Goal: Task Accomplishment & Management: Complete application form

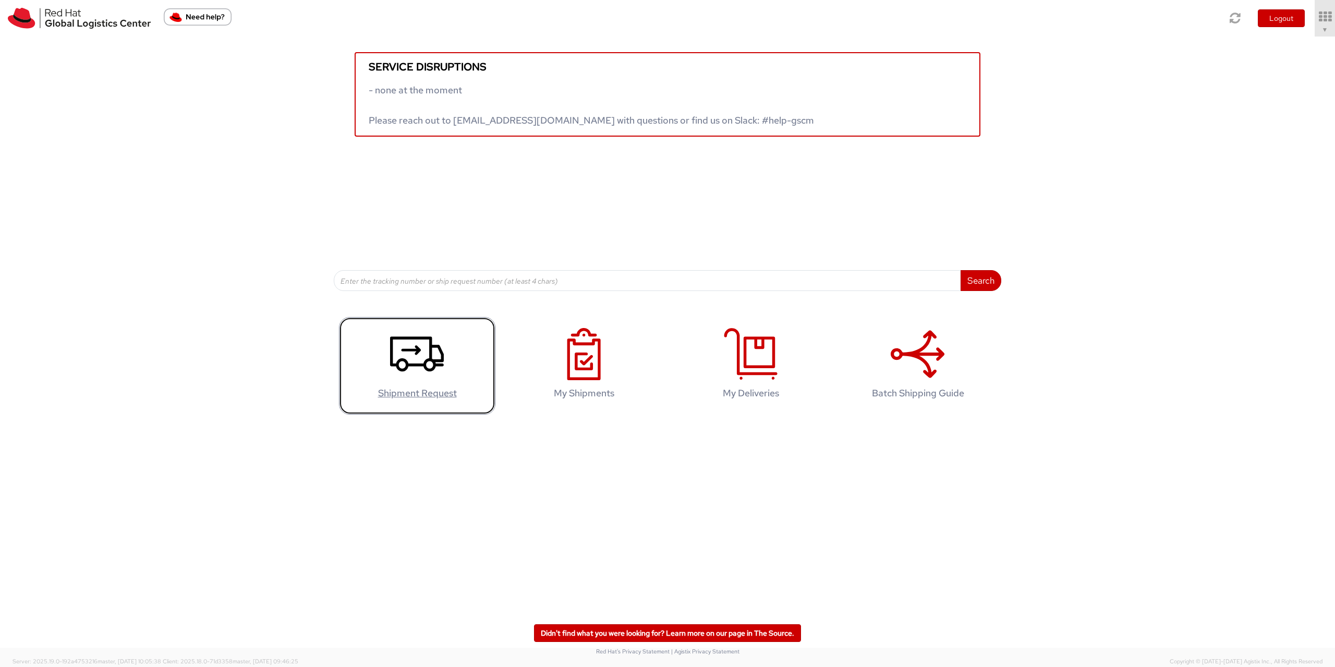
click at [437, 355] on icon at bounding box center [417, 354] width 54 height 52
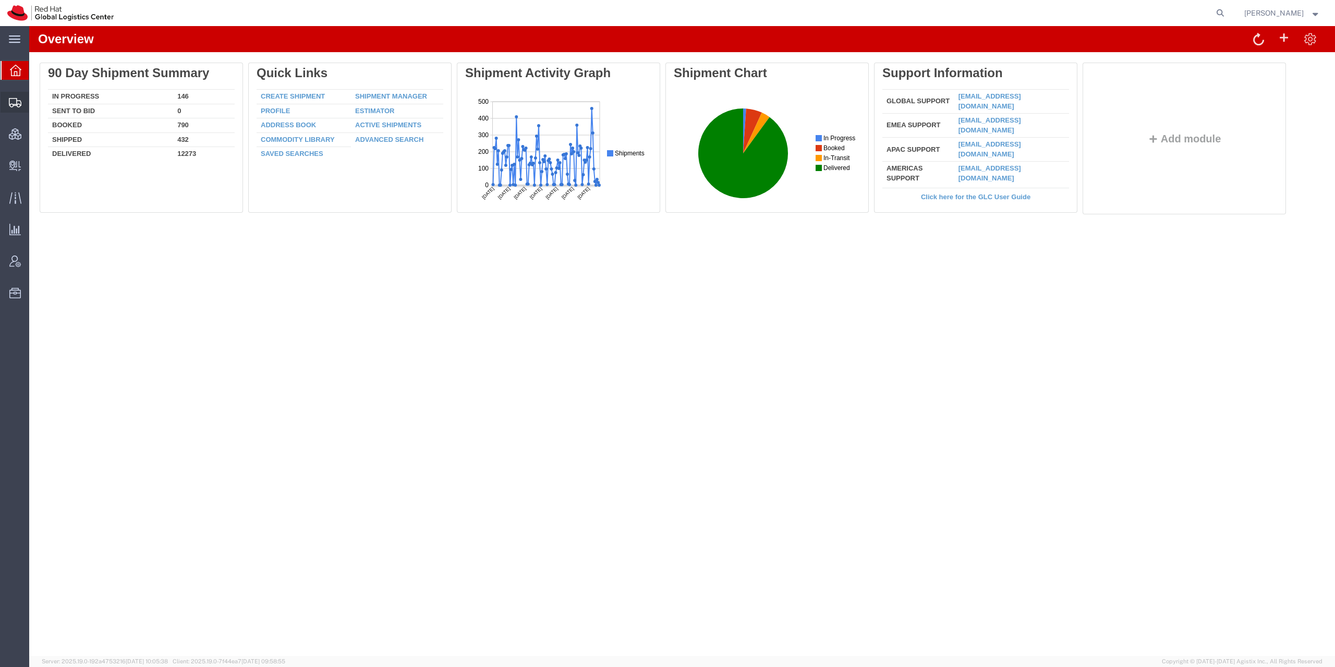
click at [17, 103] on icon at bounding box center [15, 102] width 13 height 9
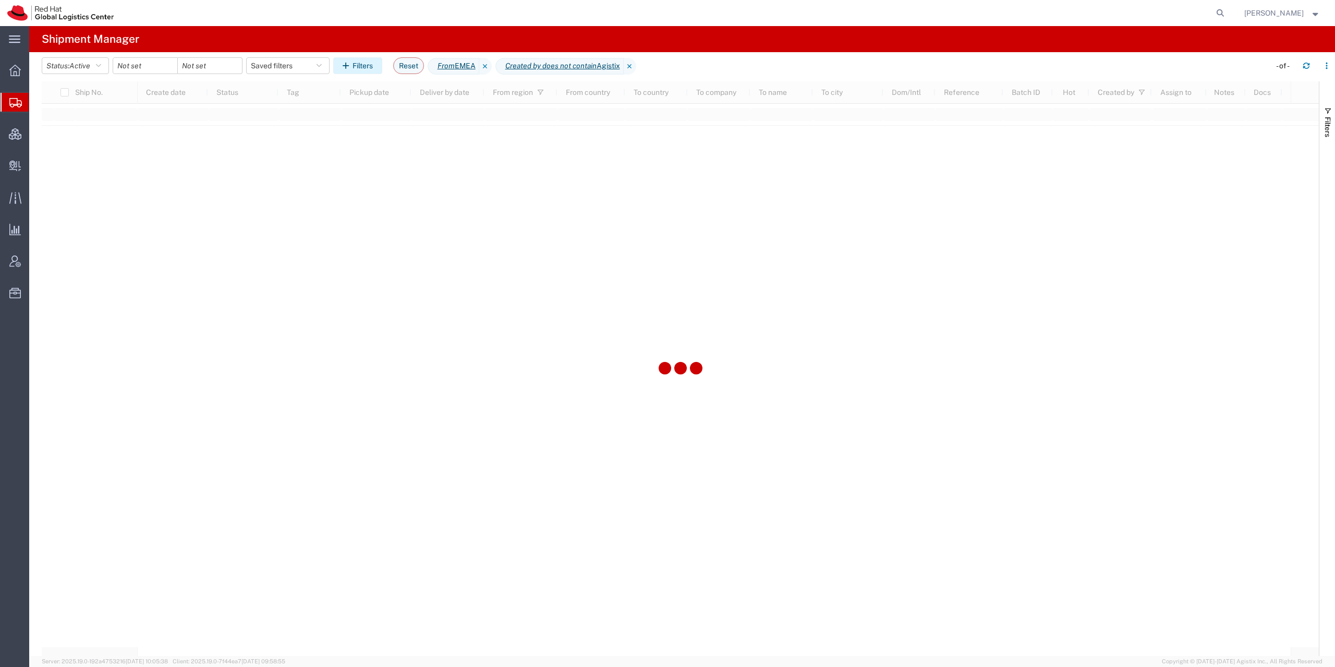
click at [382, 68] on button "Filters" at bounding box center [357, 65] width 49 height 17
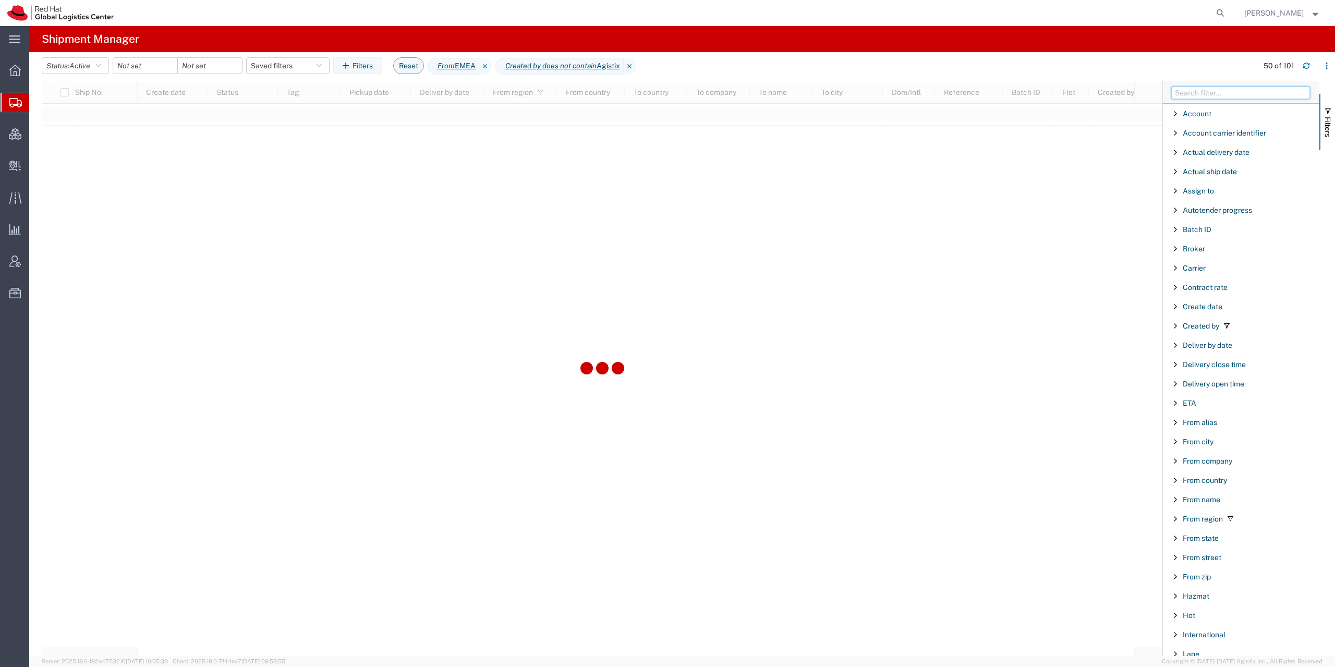
click at [1209, 97] on input "Filter Columns Input" at bounding box center [1240, 93] width 139 height 13
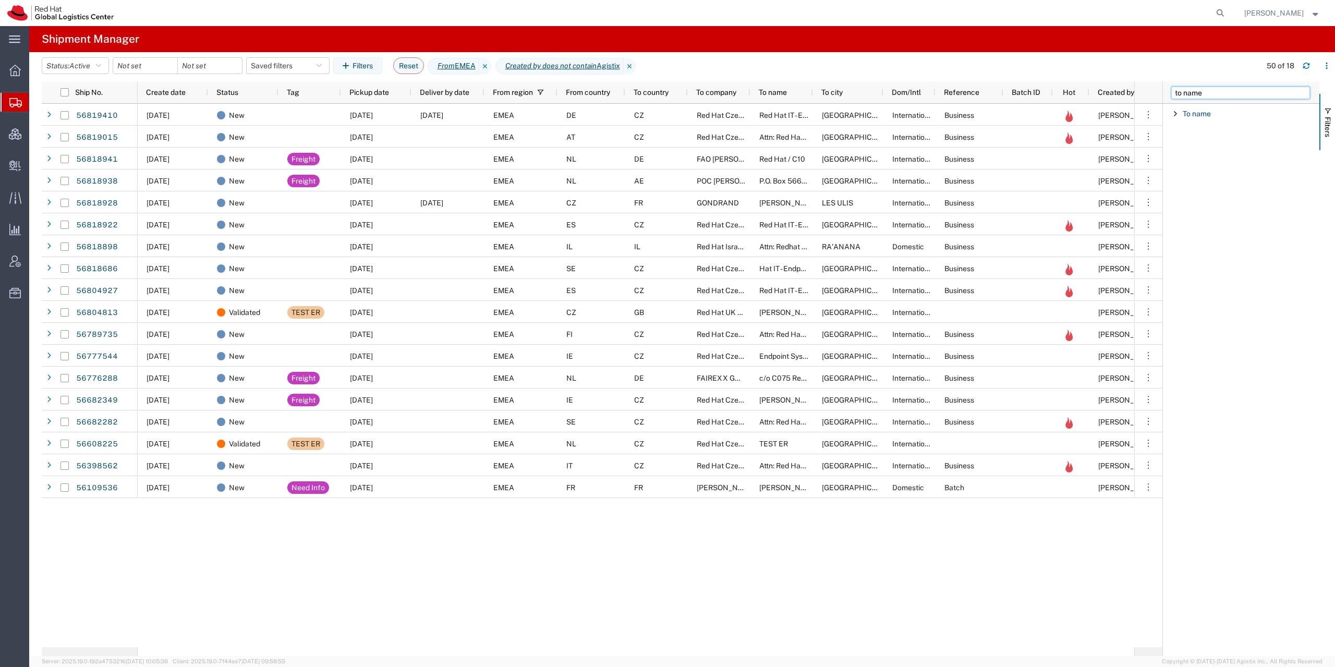
type input "to name"
click at [1217, 112] on div "To name" at bounding box center [1241, 113] width 156 height 19
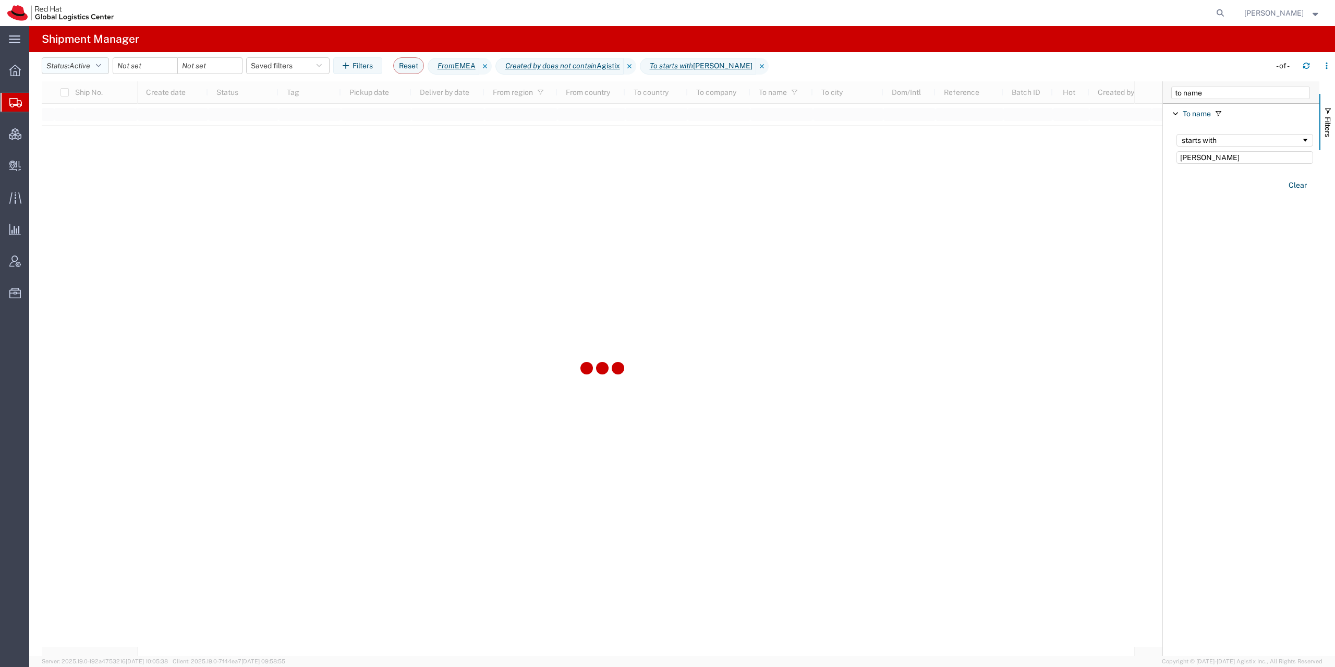
click at [99, 63] on button "Status: Active" at bounding box center [75, 65] width 67 height 17
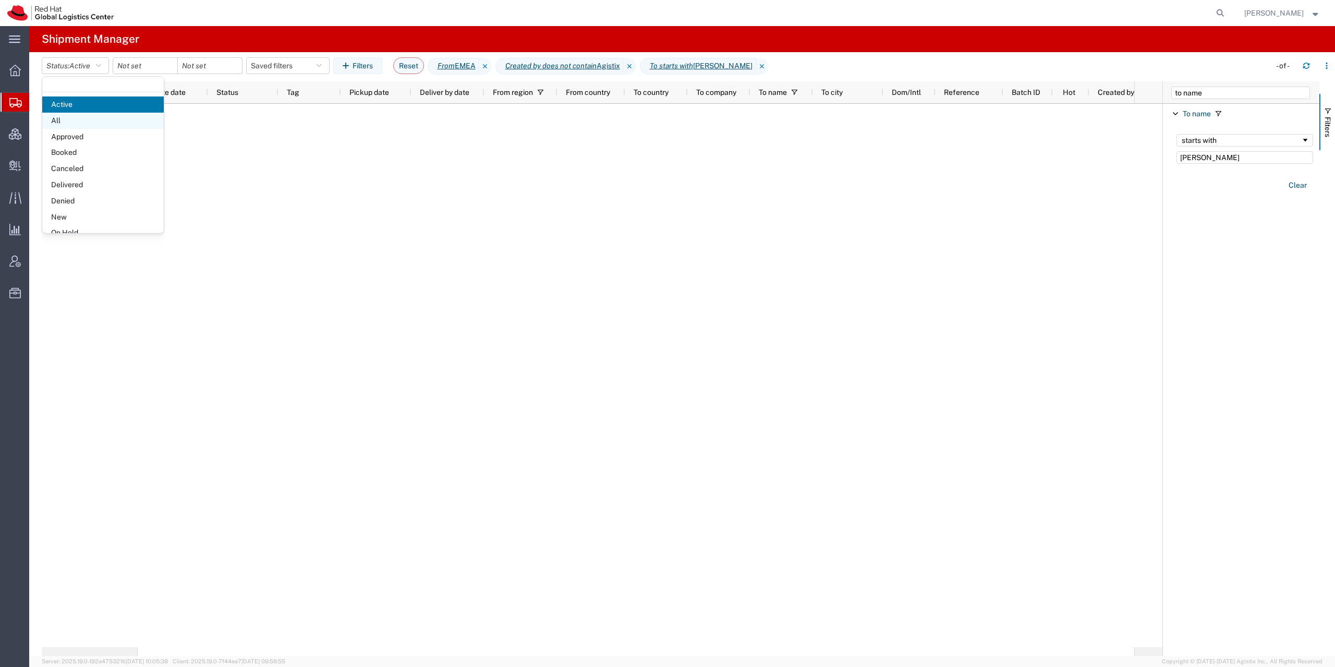
click at [92, 119] on span "All" at bounding box center [103, 121] width 122 height 16
click at [1214, 155] on input "Kees Koenen" at bounding box center [1245, 157] width 137 height 13
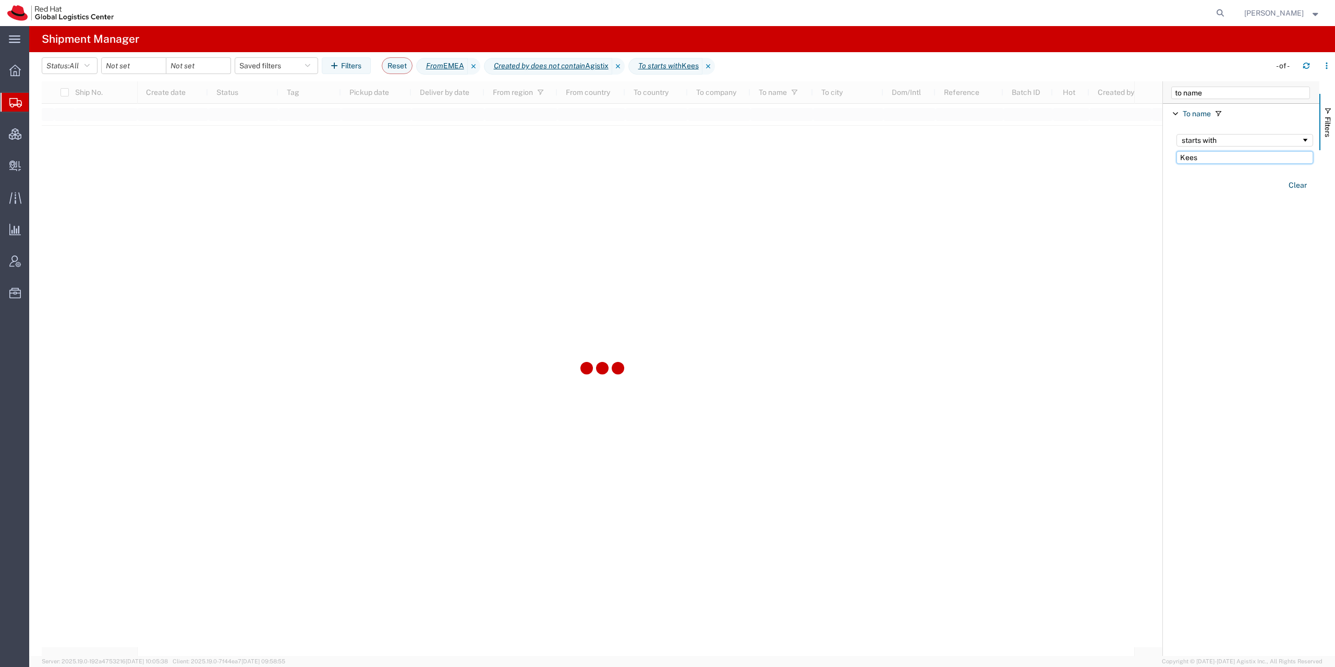
type input "Kees"
click at [1260, 242] on div "Account Enabled Account Account carrier identifier Enabled Account carrier iden…" at bounding box center [1241, 380] width 156 height 552
click at [152, 68] on input "date" at bounding box center [134, 66] width 64 height 16
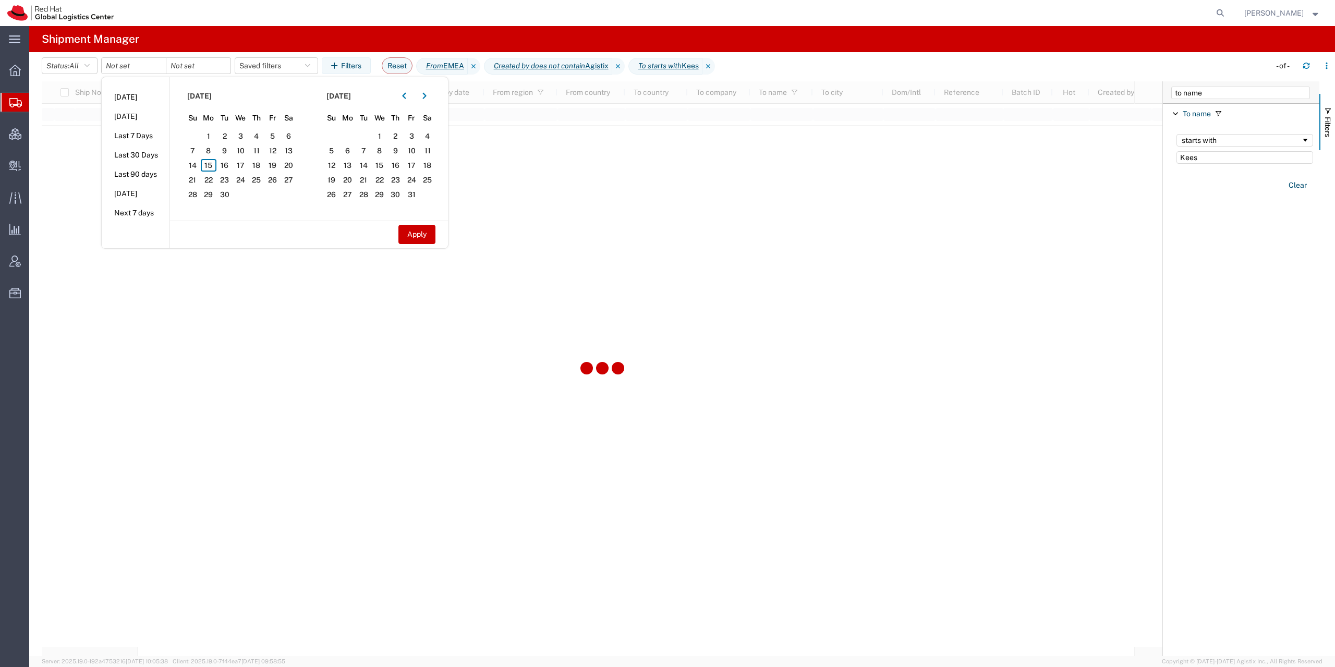
click at [631, 46] on agx-page-header "Shipment Manager" at bounding box center [682, 39] width 1306 height 26
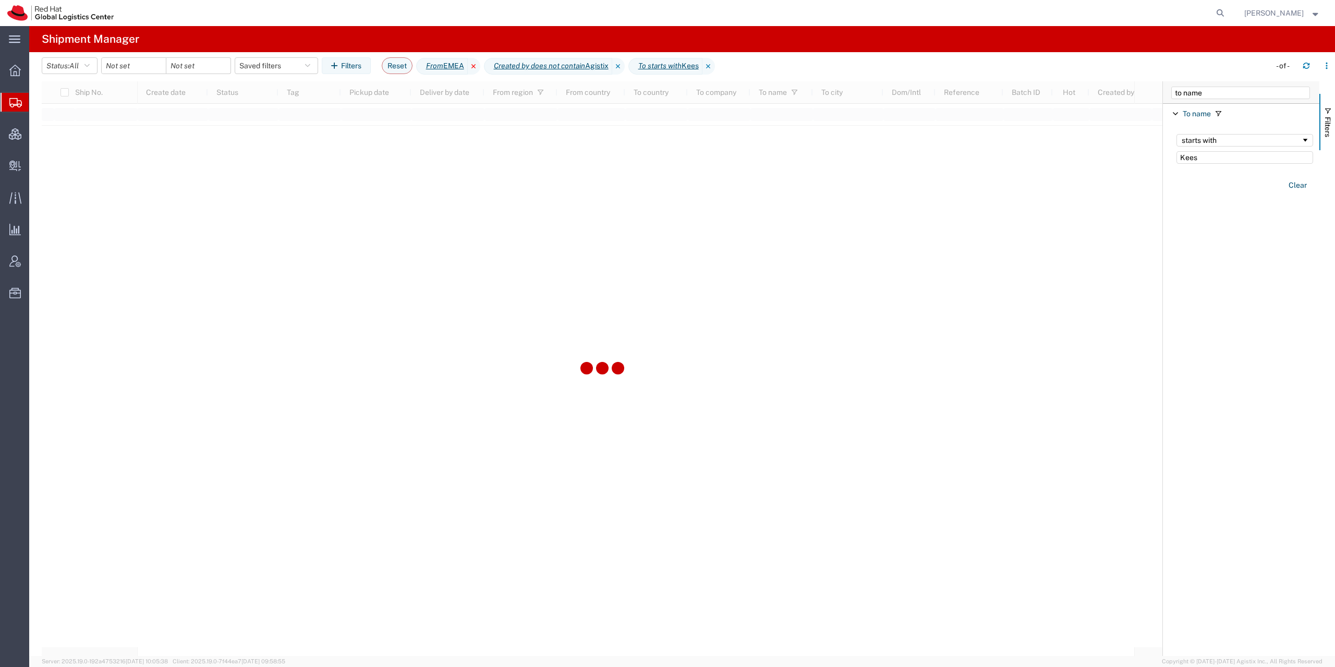
click at [480, 69] on icon at bounding box center [474, 66] width 13 height 17
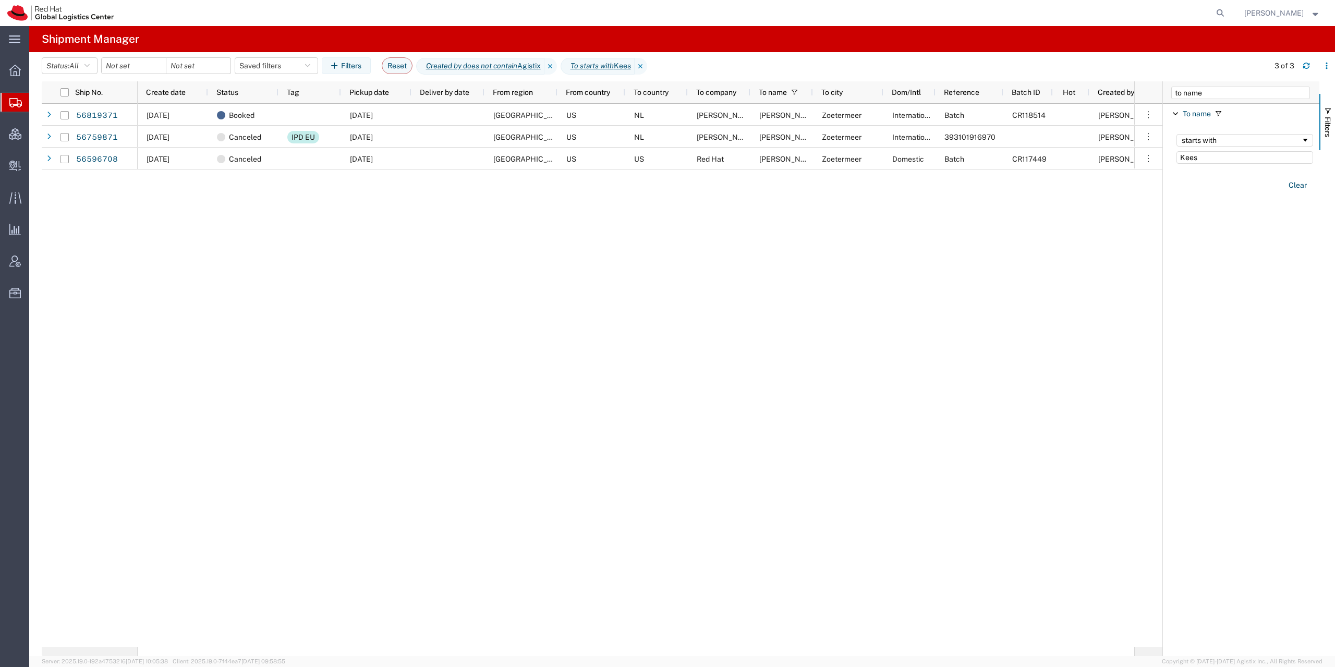
click at [324, 279] on div "09/15/2025 Booked 09/15/2025 North America US NL Kees Koenen Kees Koenen Zoeter…" at bounding box center [636, 375] width 997 height 543
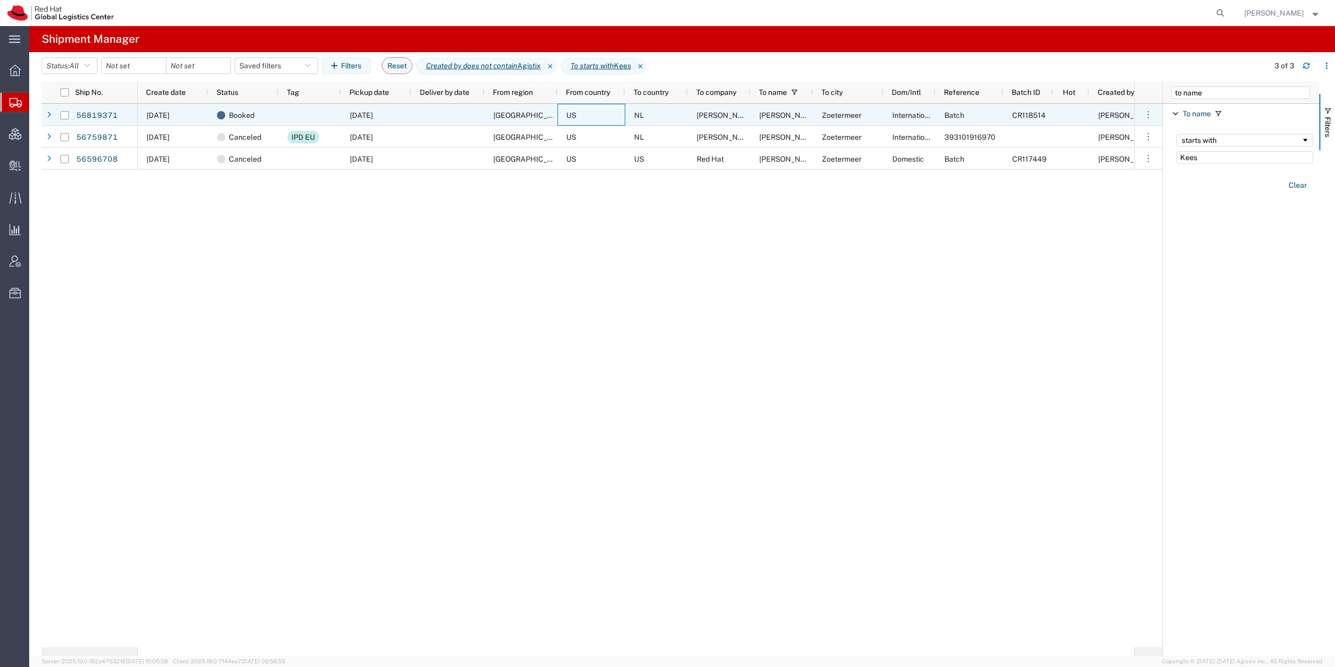
click at [607, 118] on div "US" at bounding box center [592, 115] width 68 height 22
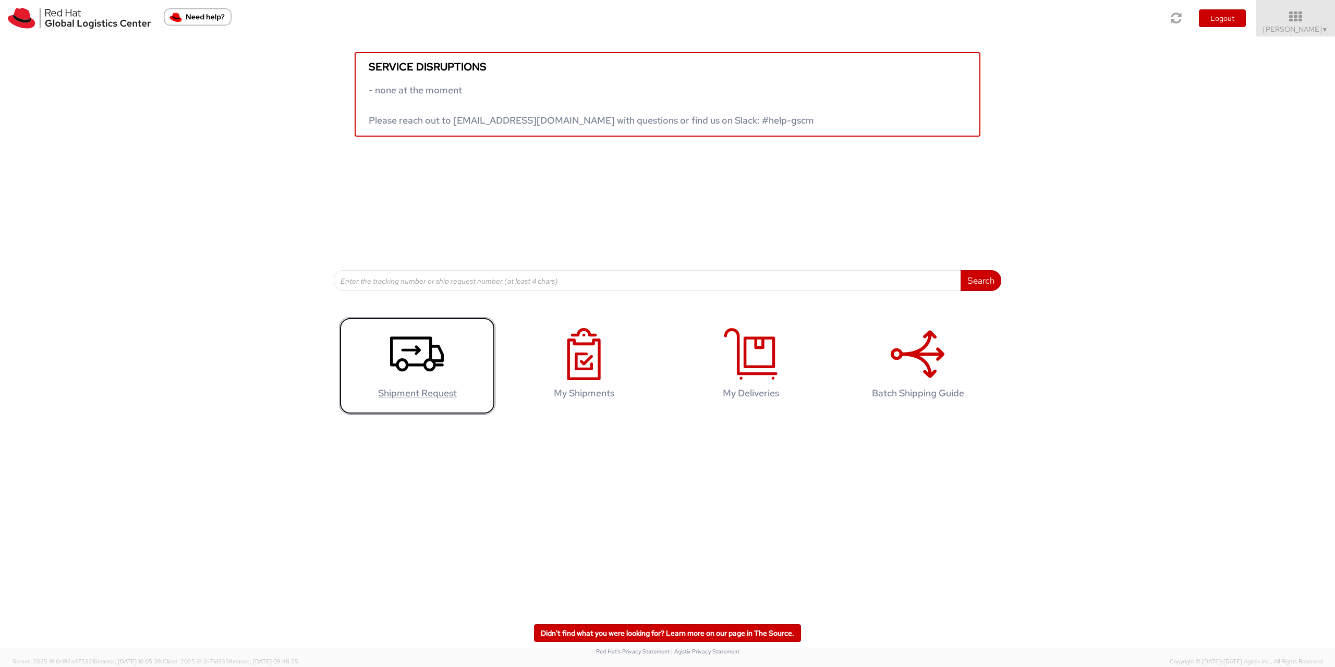
click at [430, 377] on icon at bounding box center [417, 354] width 54 height 52
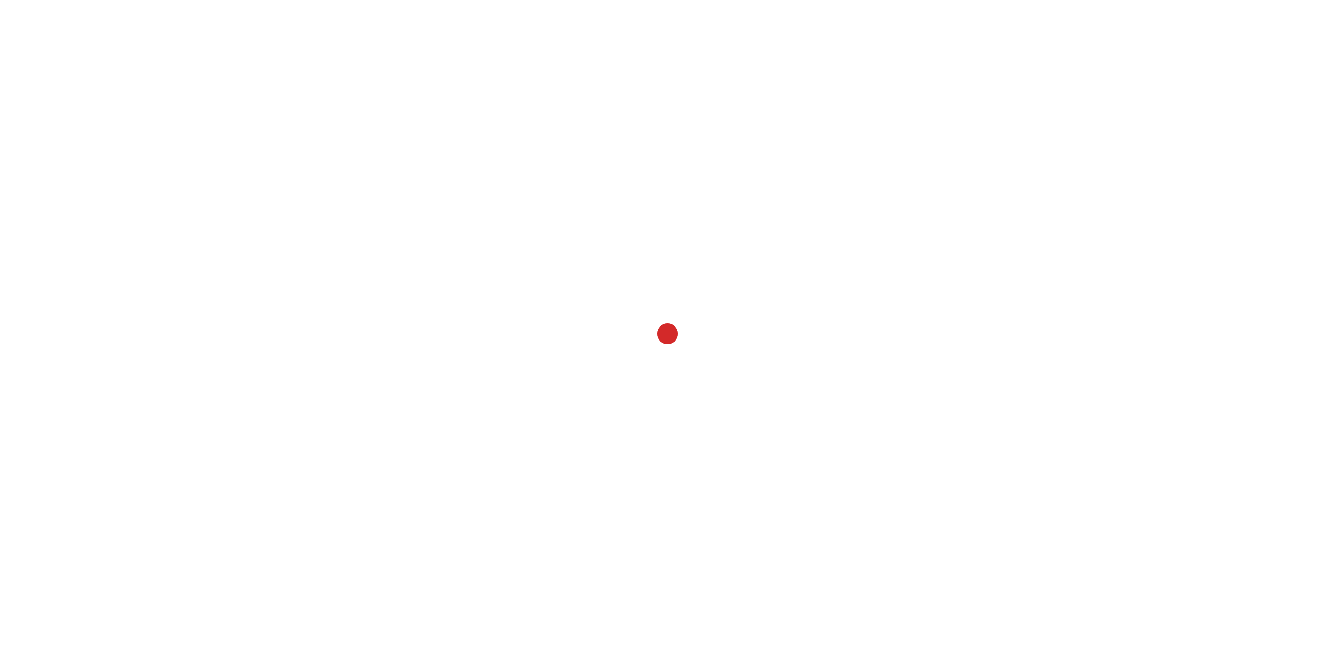
select select
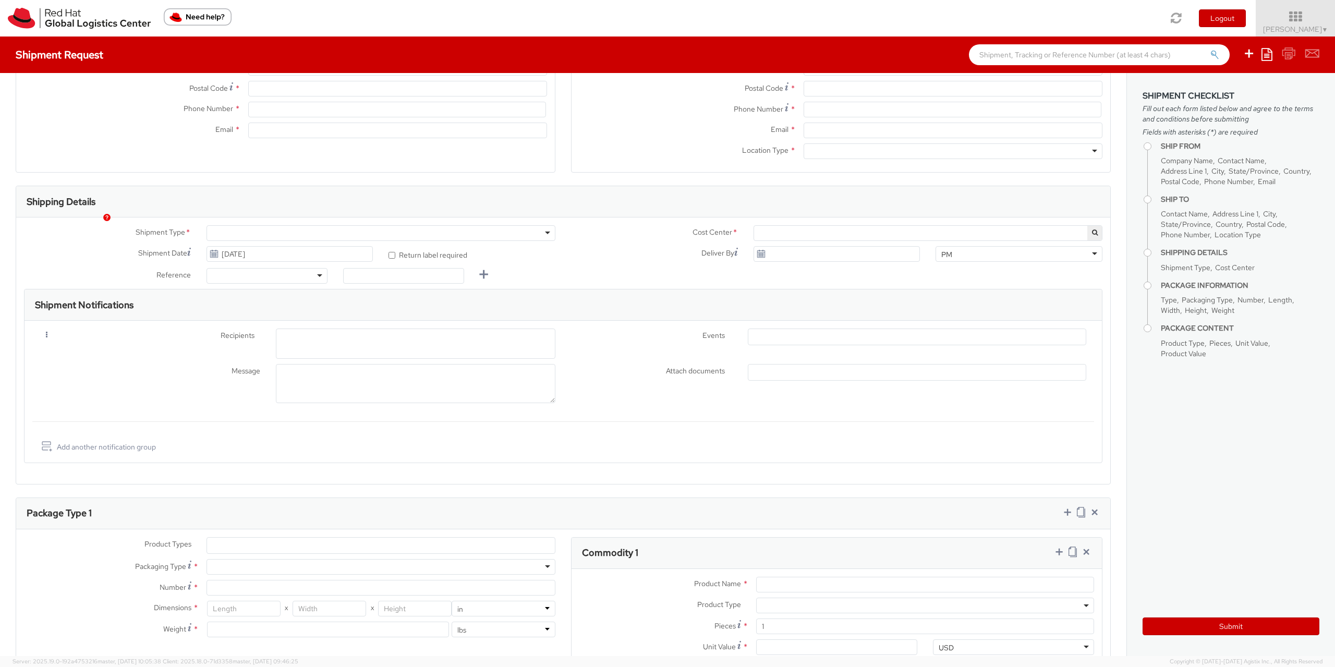
scroll to position [225, 0]
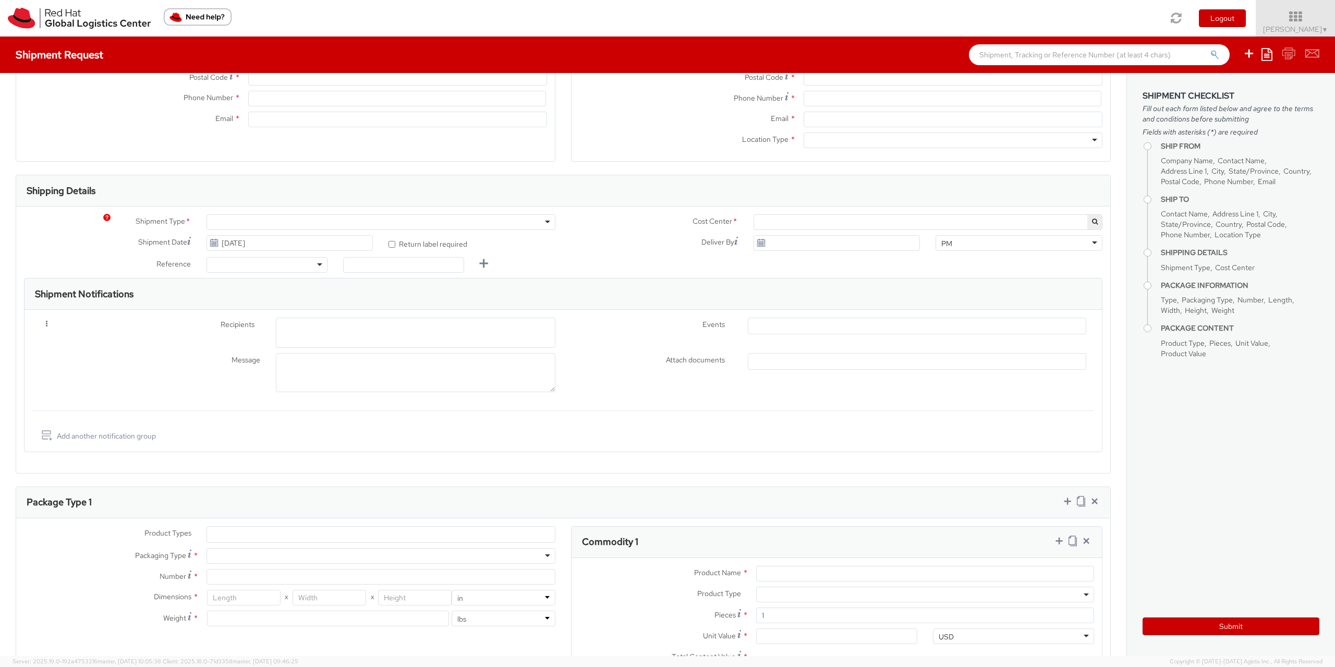
select select "901"
select select
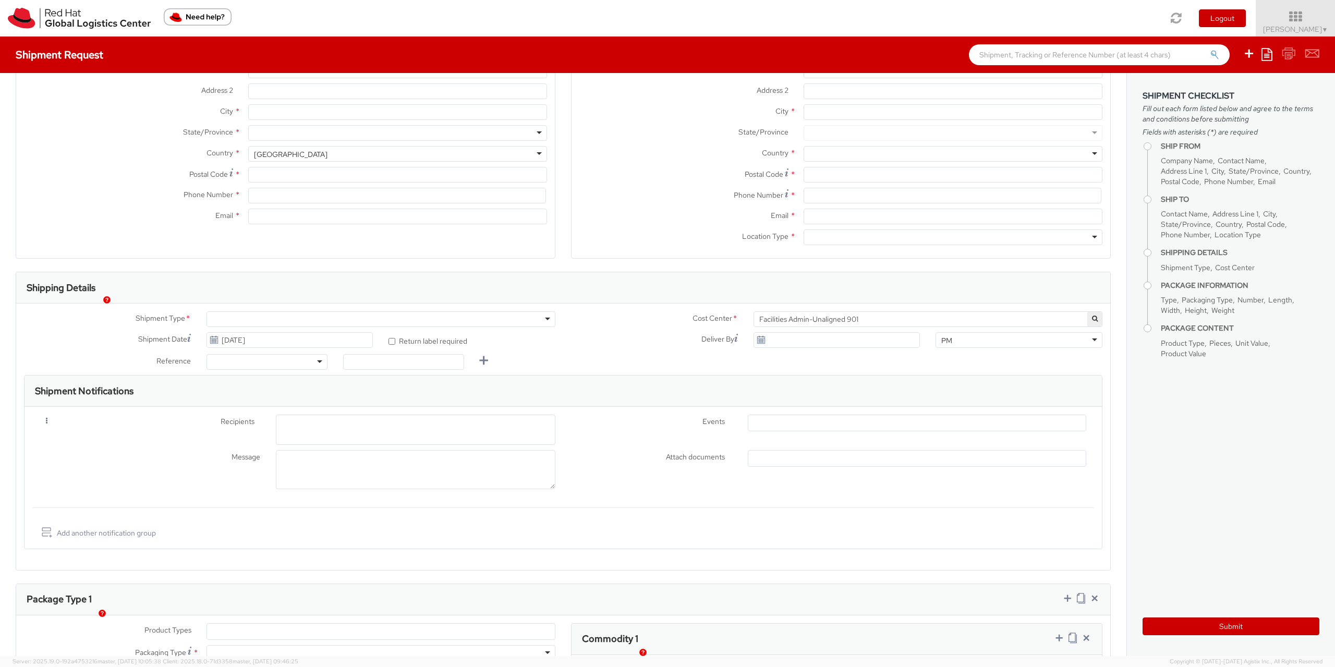
scroll to position [113, 0]
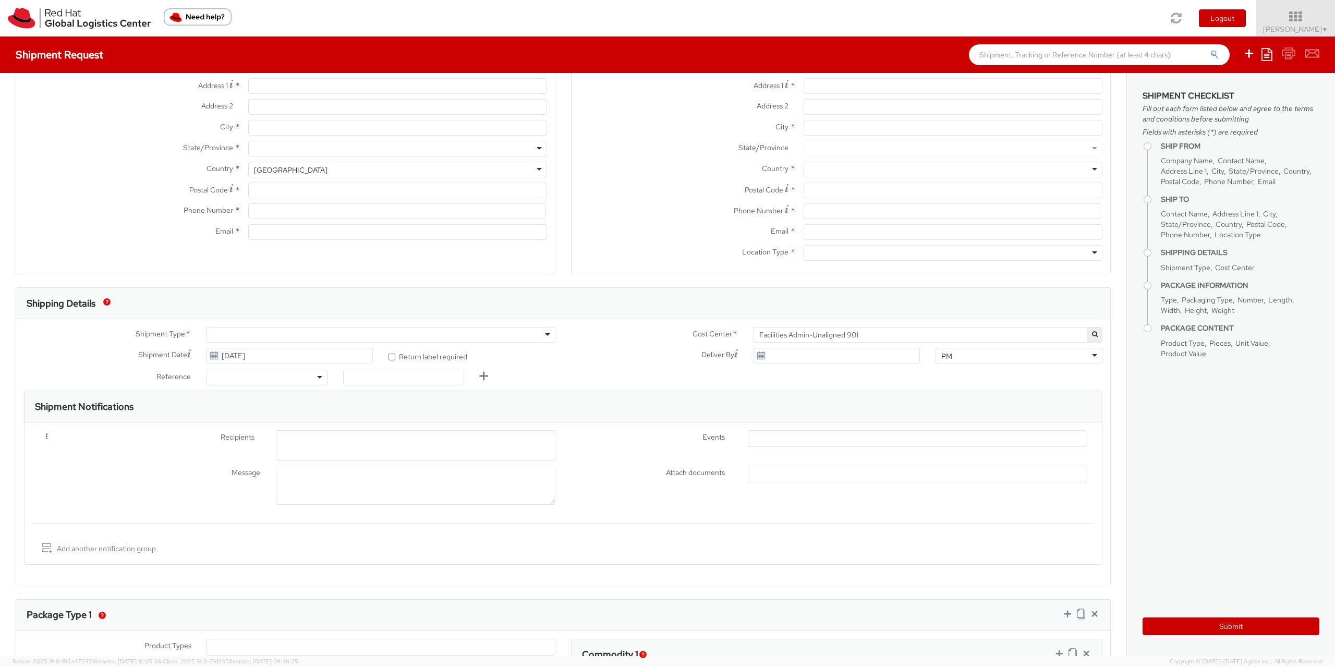
type input "Red Hat Czech s.r.o."
type input "[PERSON_NAME]"
type input "Purkynova 665/115"
type input "[GEOGRAPHIC_DATA]"
type input "621 00"
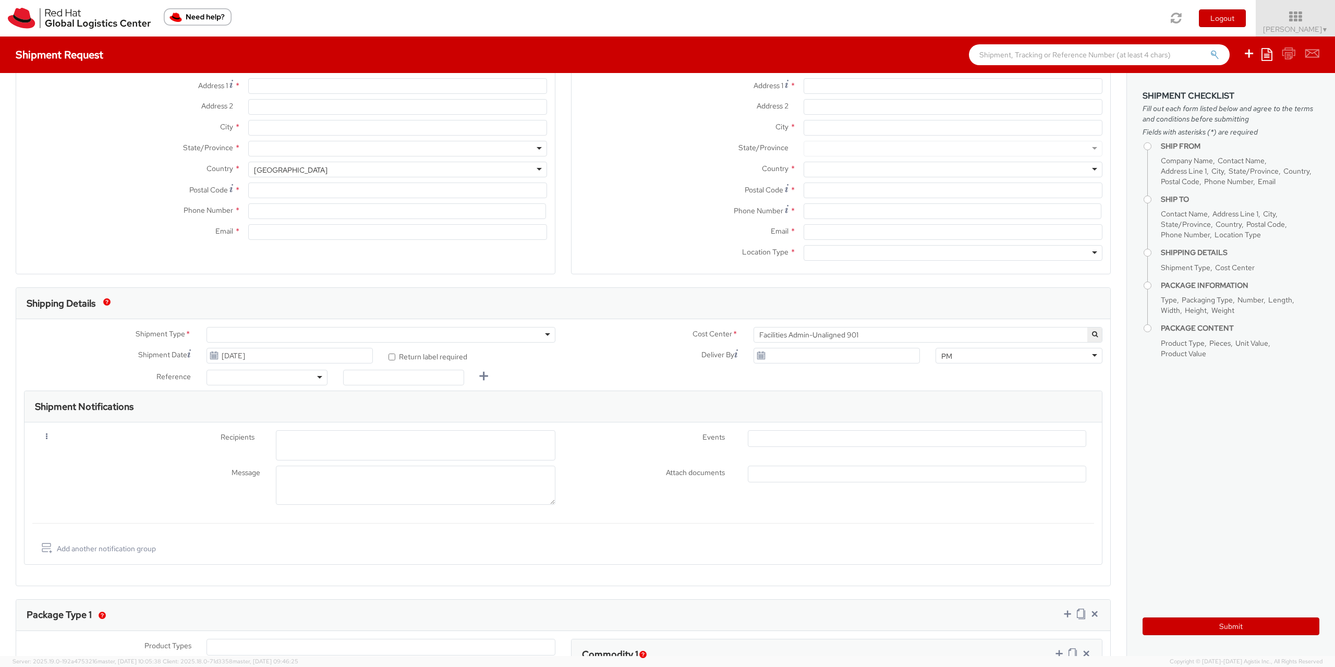
type input "420722077148"
type input "[EMAIL_ADDRESS][DOMAIN_NAME]"
select select "CM"
select select "KGS"
click at [101, 550] on link "Add another notification group" at bounding box center [98, 548] width 116 height 15
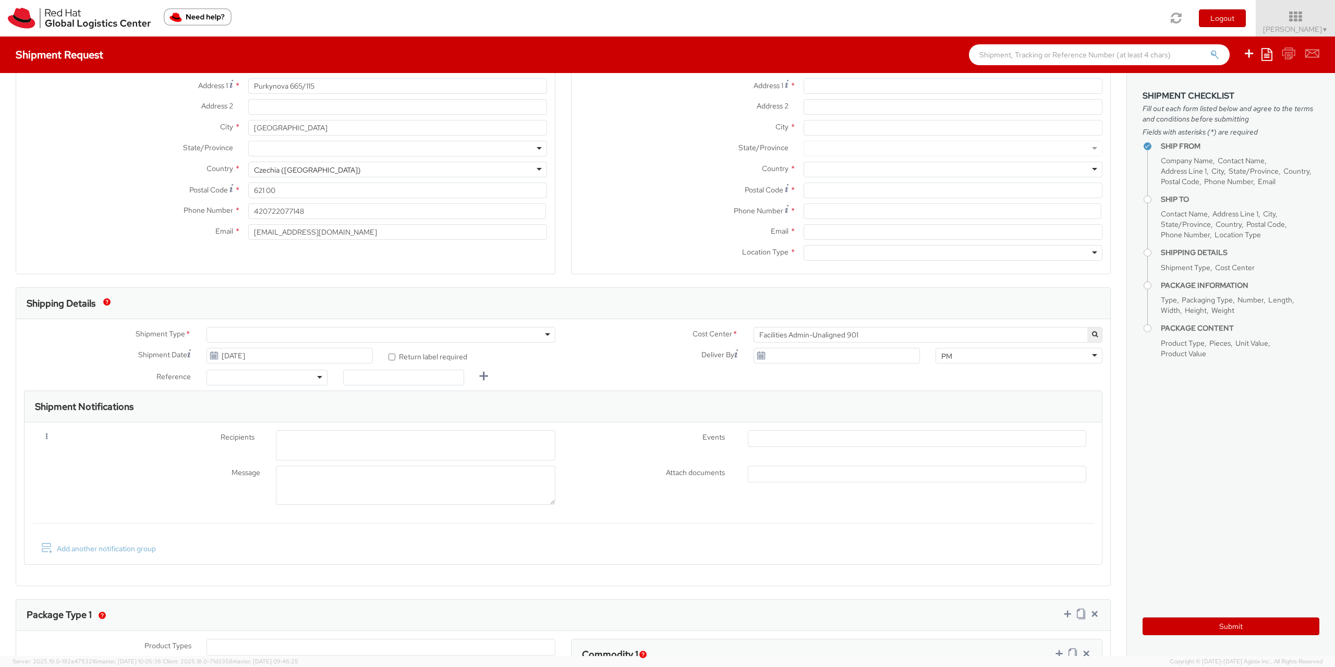
select select
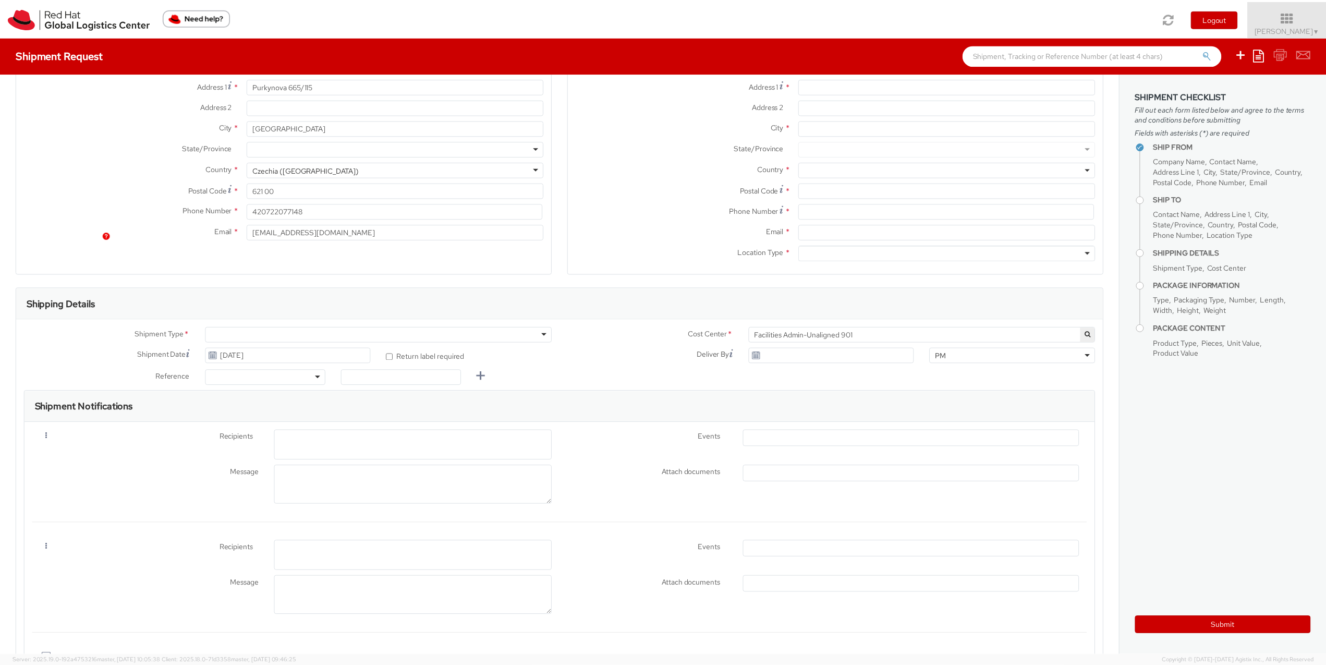
scroll to position [338, 0]
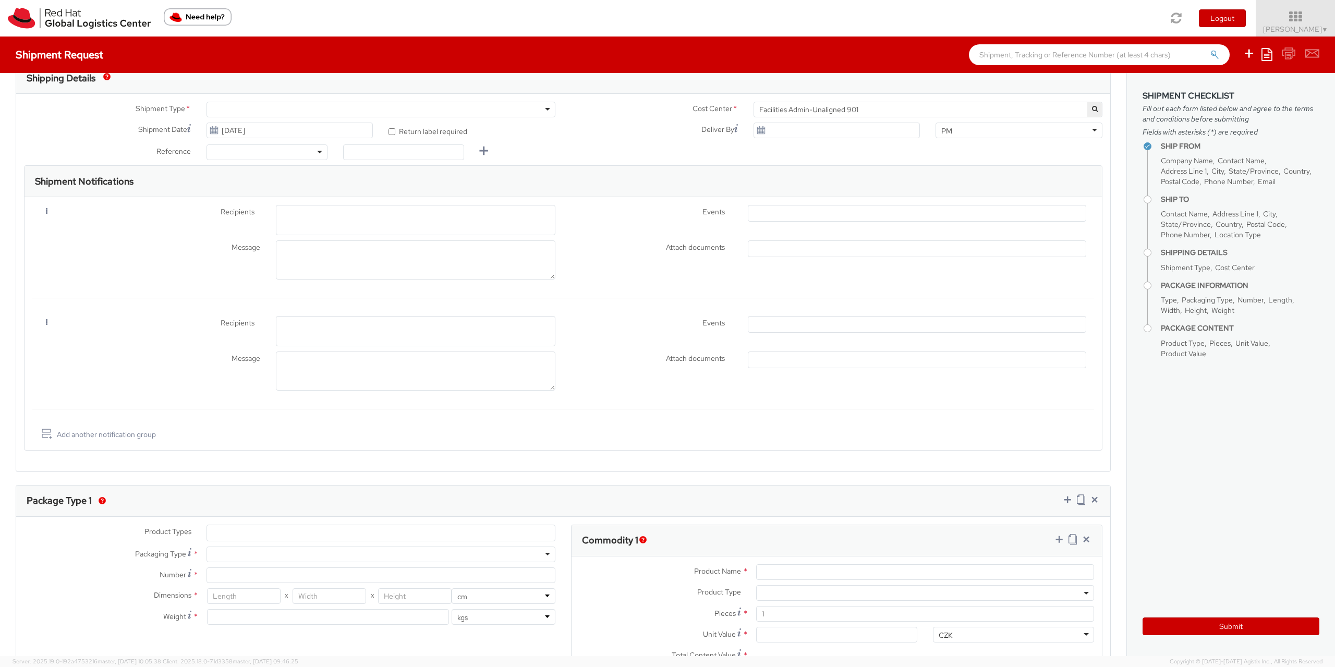
click at [89, 335] on div "Remove Recipients * Events * Created Booked Picked up Delivered Canceled Except…" at bounding box center [563, 333] width 1062 height 35
click at [45, 324] on link at bounding box center [46, 322] width 13 height 13
click at [68, 343] on link "Remove" at bounding box center [82, 340] width 82 height 14
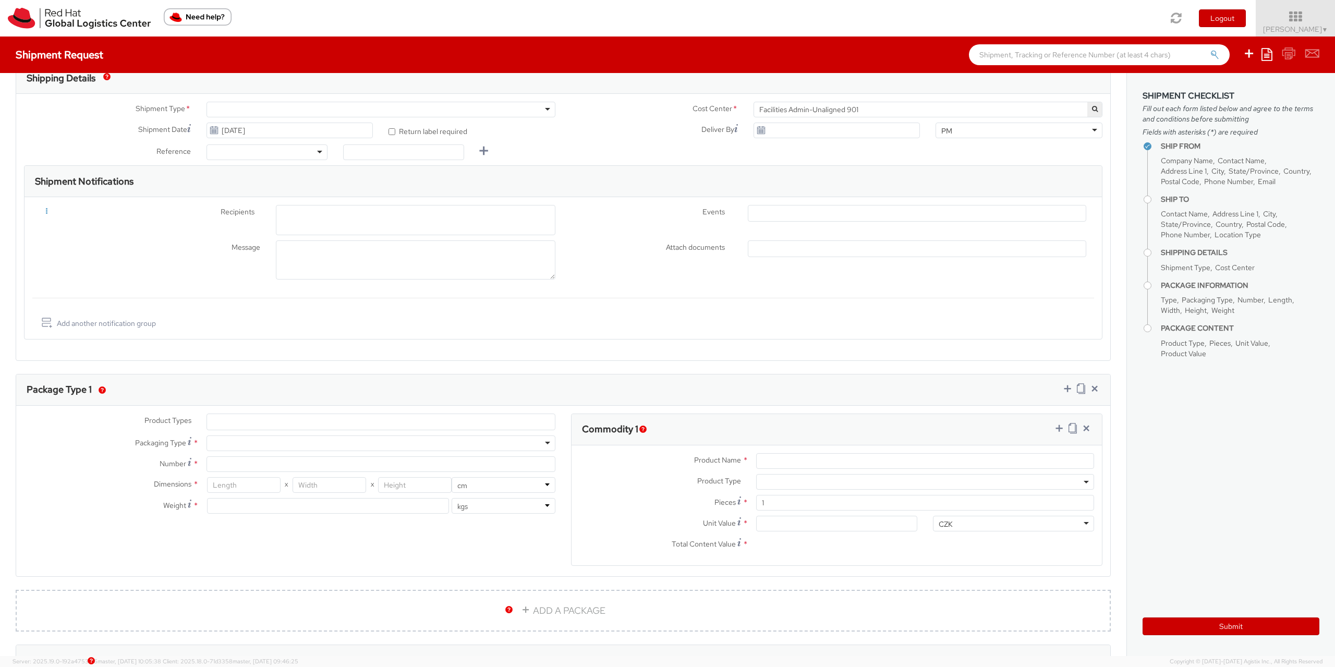
click at [48, 215] on link at bounding box center [46, 211] width 13 height 13
click at [102, 204] on div "Remove Recipients * Events * Created Booked Picked up Delivered Canceled Except…" at bounding box center [564, 268] width 1078 height 142
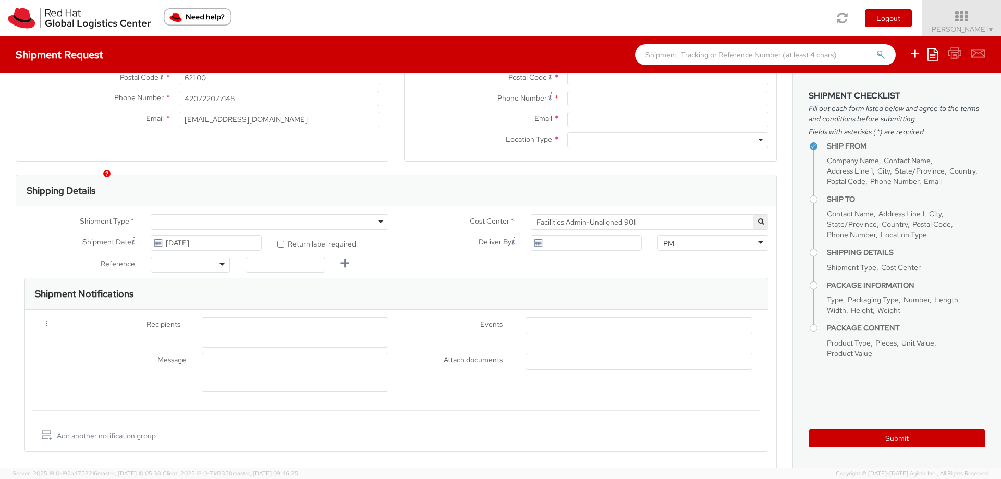
scroll to position [282, 0]
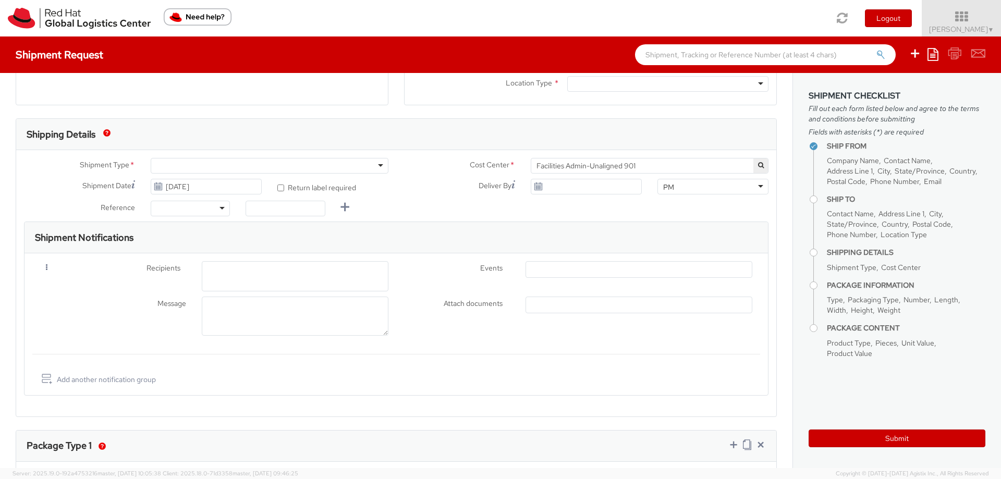
click at [307, 283] on div at bounding box center [295, 276] width 187 height 30
click at [453, 325] on div "Message Attach documents * Bill of lading Packing List Shipping Label Commercia…" at bounding box center [396, 319] width 728 height 44
click at [386, 228] on div "Shipment Notifications" at bounding box center [397, 237] width 744 height 31
click at [242, 280] on div at bounding box center [295, 276] width 187 height 30
click at [109, 134] on img "button" at bounding box center [106, 132] width 7 height 7
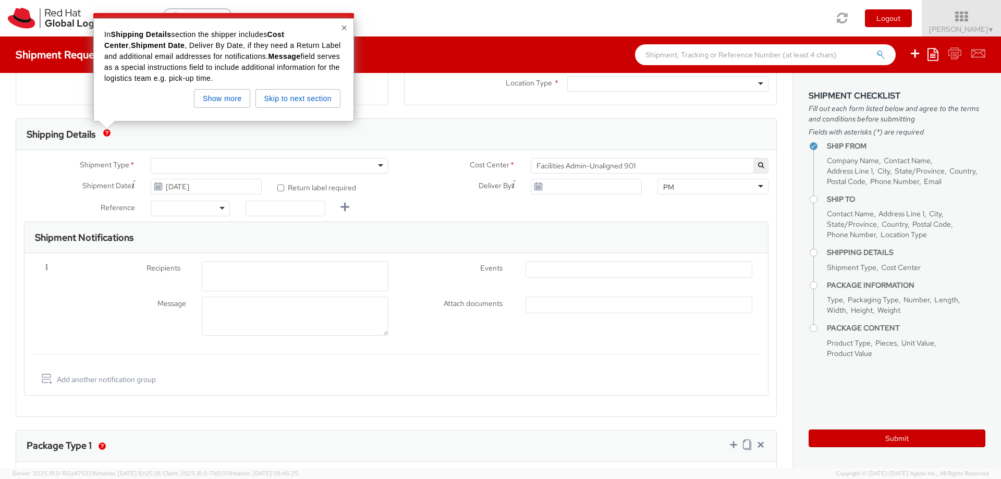
click at [189, 134] on div "Shipping Details" at bounding box center [396, 134] width 760 height 31
click at [346, 29] on button "×" at bounding box center [344, 27] width 6 height 10
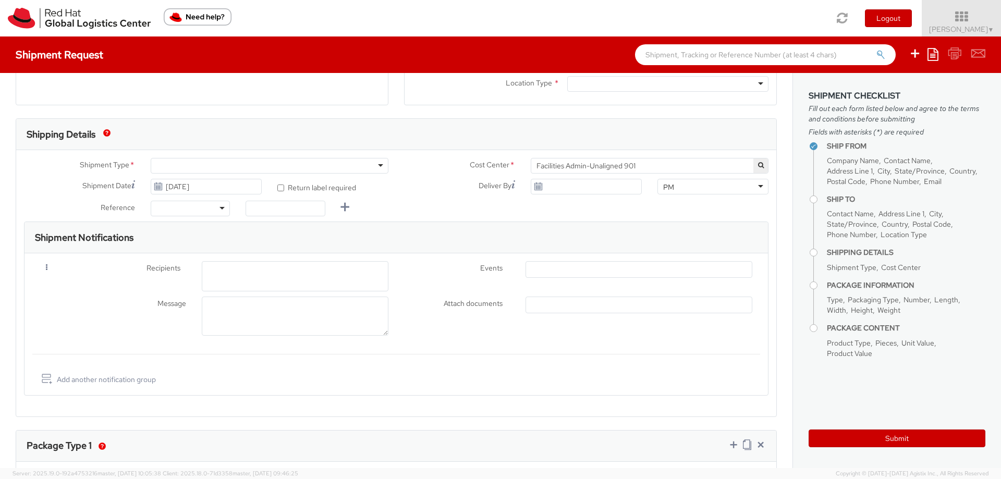
click at [359, 280] on div at bounding box center [295, 276] width 187 height 30
click at [432, 284] on div "Remove Recipients * Events * Created Booked Picked up Delivered Canceled Except…" at bounding box center [396, 278] width 728 height 35
click at [539, 306] on ul at bounding box center [639, 305] width 226 height 16
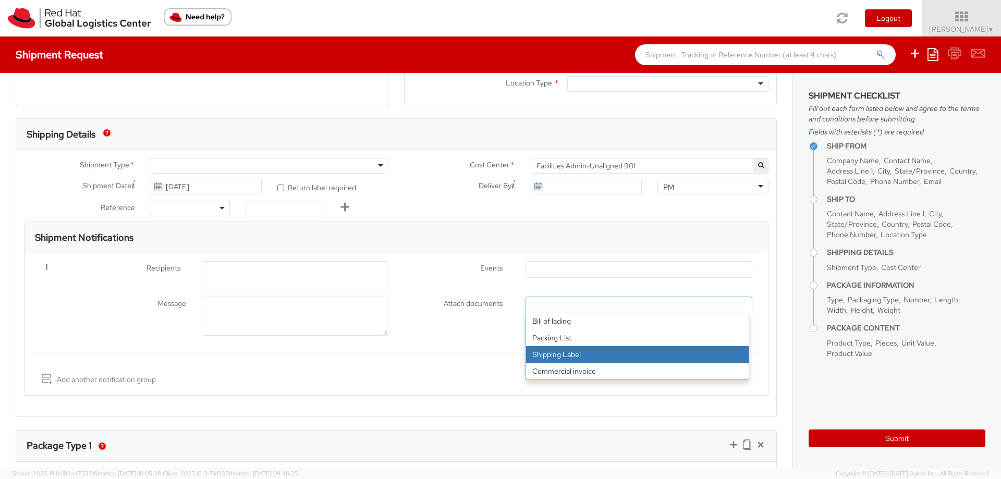
click at [479, 338] on div "Message Attach documents * Bill of lading Packing List Shipping Label Commercia…" at bounding box center [396, 319] width 728 height 44
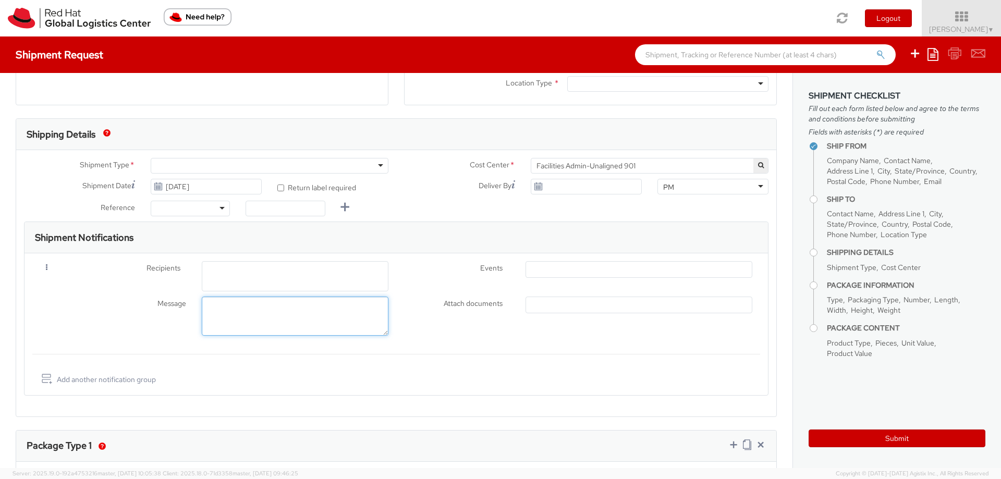
click at [229, 327] on textarea "Message" at bounding box center [295, 316] width 187 height 39
click at [451, 283] on div "Events * Created Booked Picked up Delivered Canceled Exceptions" at bounding box center [578, 272] width 364 height 22
click at [537, 306] on ul at bounding box center [639, 305] width 226 height 16
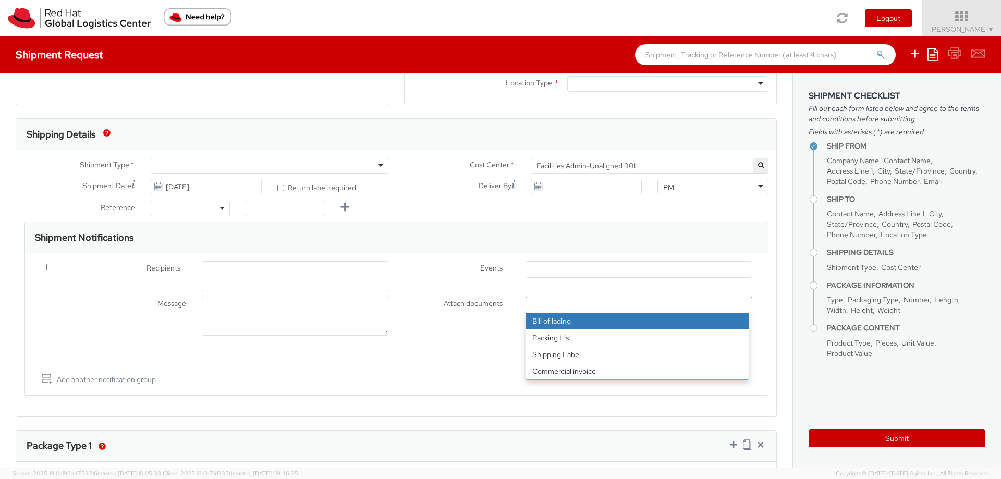
click at [473, 316] on div "Attach documents * Bill of lading Packing List Shipping Label Commercial invoic…" at bounding box center [578, 308] width 364 height 22
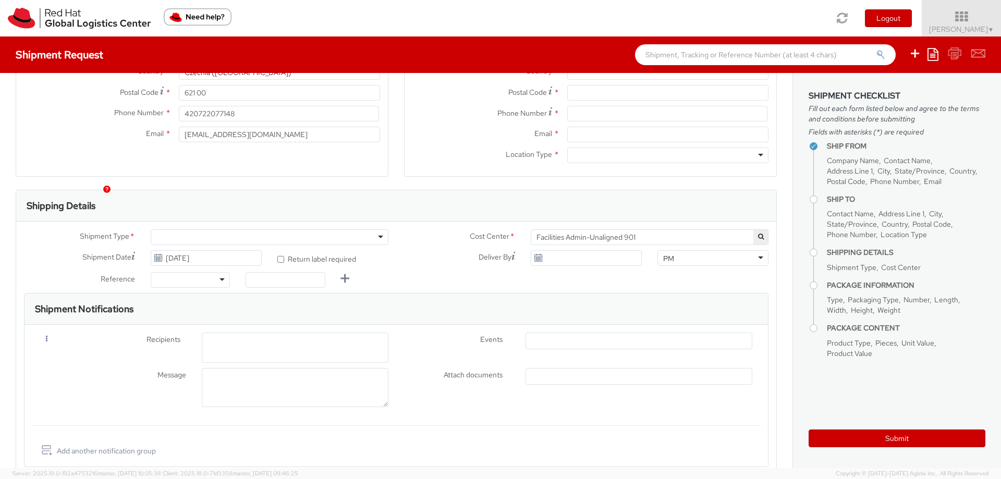
scroll to position [225, 0]
